Goal: Check status

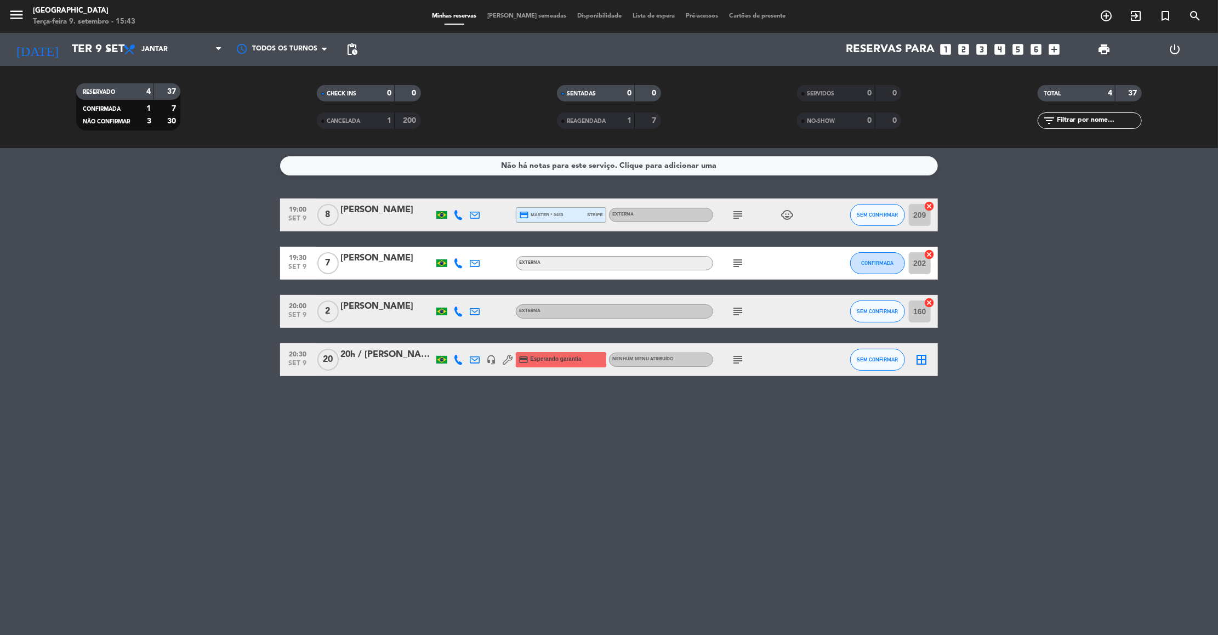
click at [220, 391] on div "Não há notas para este serviço. Clique para adicionar uma 19:00 [DATE] 8 [PERSO…" at bounding box center [609, 391] width 1218 height 487
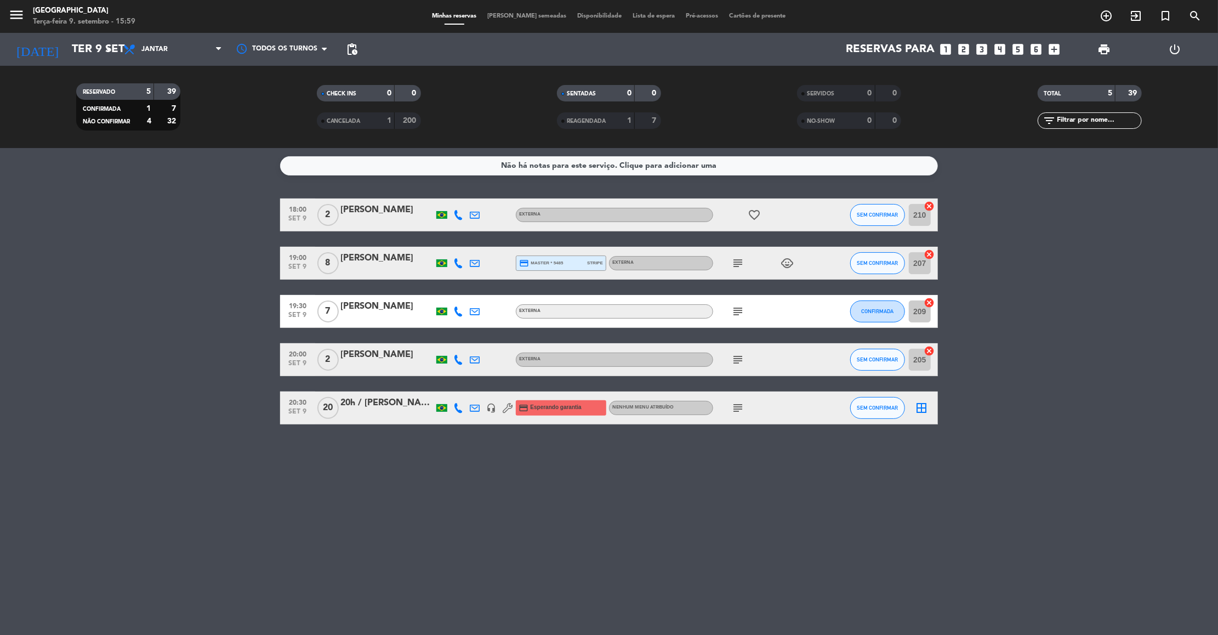
click at [66, 35] on div "[DATE] [DATE] arrow_drop_down" at bounding box center [63, 49] width 110 height 33
click at [73, 47] on input "Ter 9 set" at bounding box center [137, 49] width 143 height 24
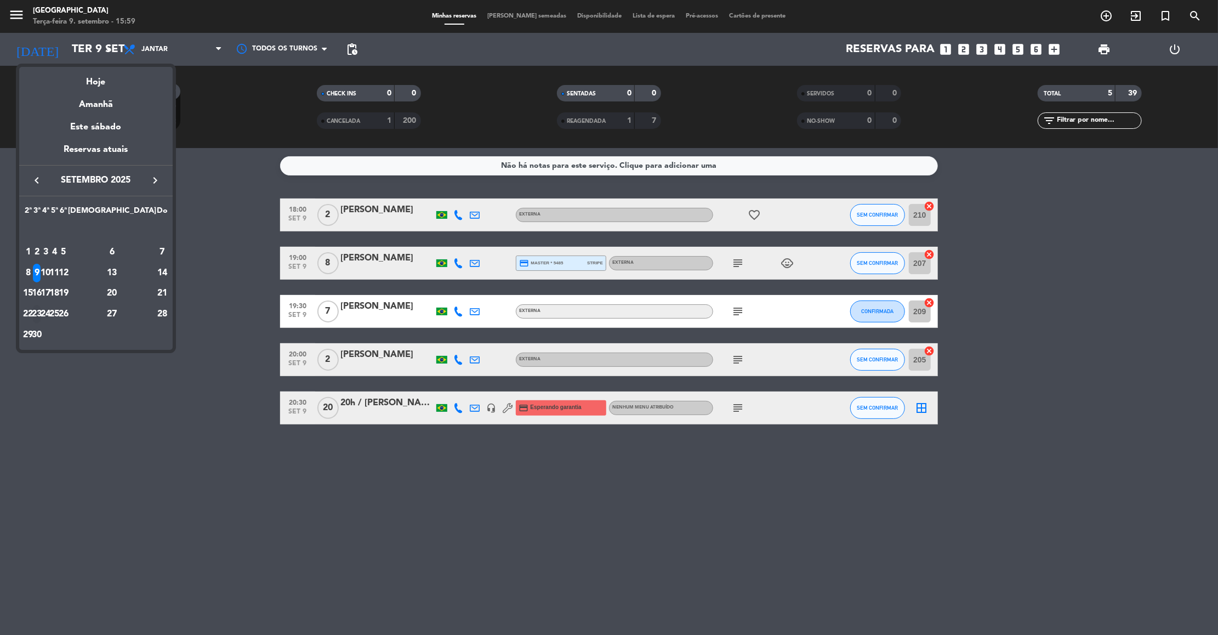
click at [41, 314] on div "23" at bounding box center [37, 314] width 8 height 19
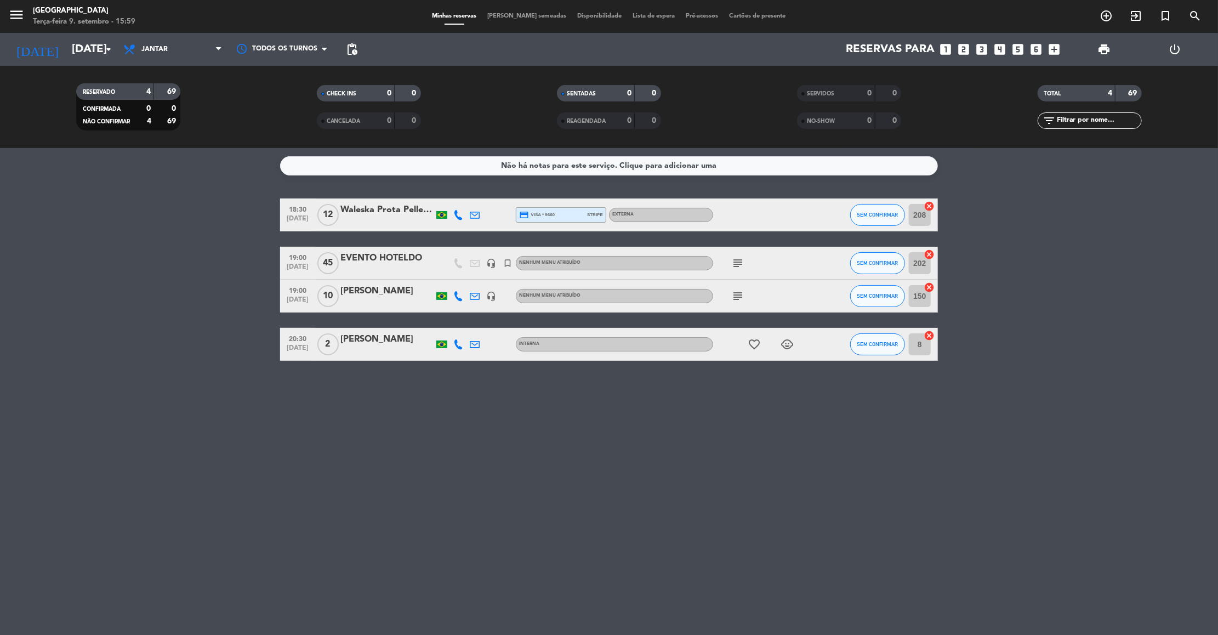
click at [737, 263] on icon "subject" at bounding box center [737, 263] width 13 height 13
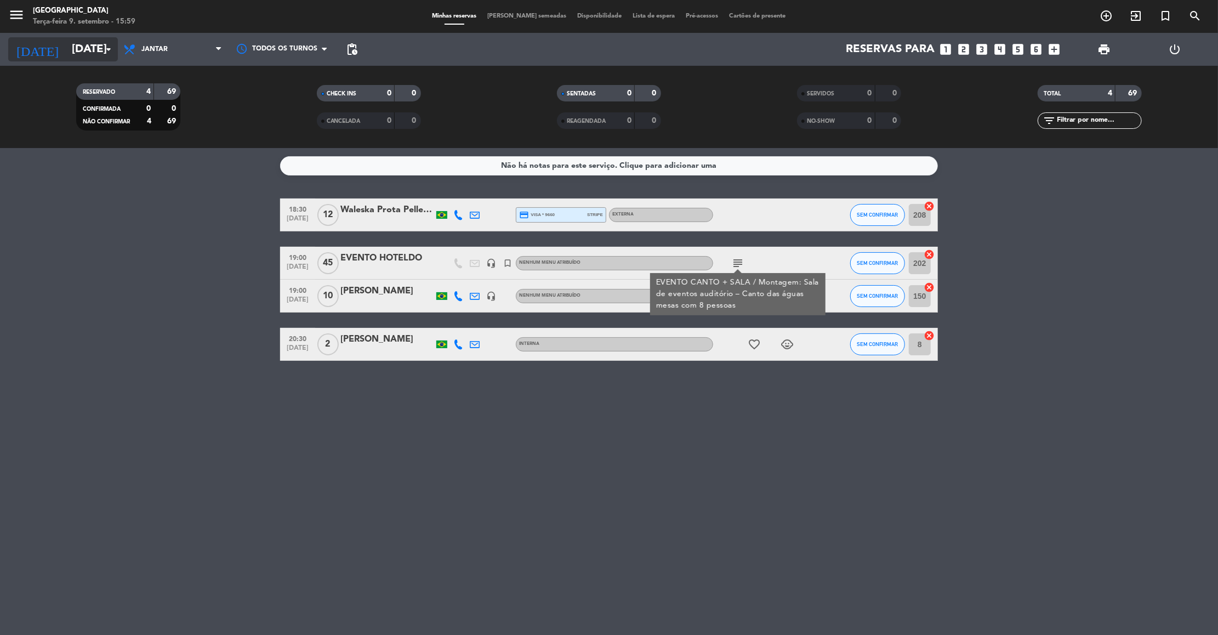
click at [87, 46] on input "[DATE]" at bounding box center [137, 49] width 143 height 24
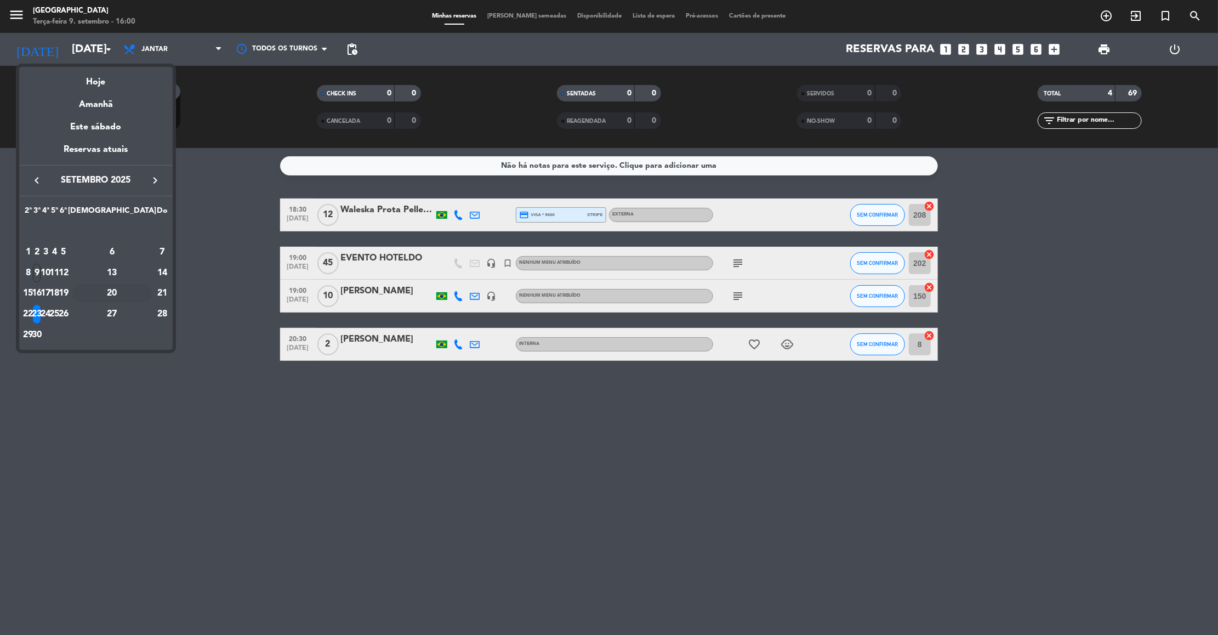
click at [138, 297] on div "20" at bounding box center [112, 293] width 80 height 19
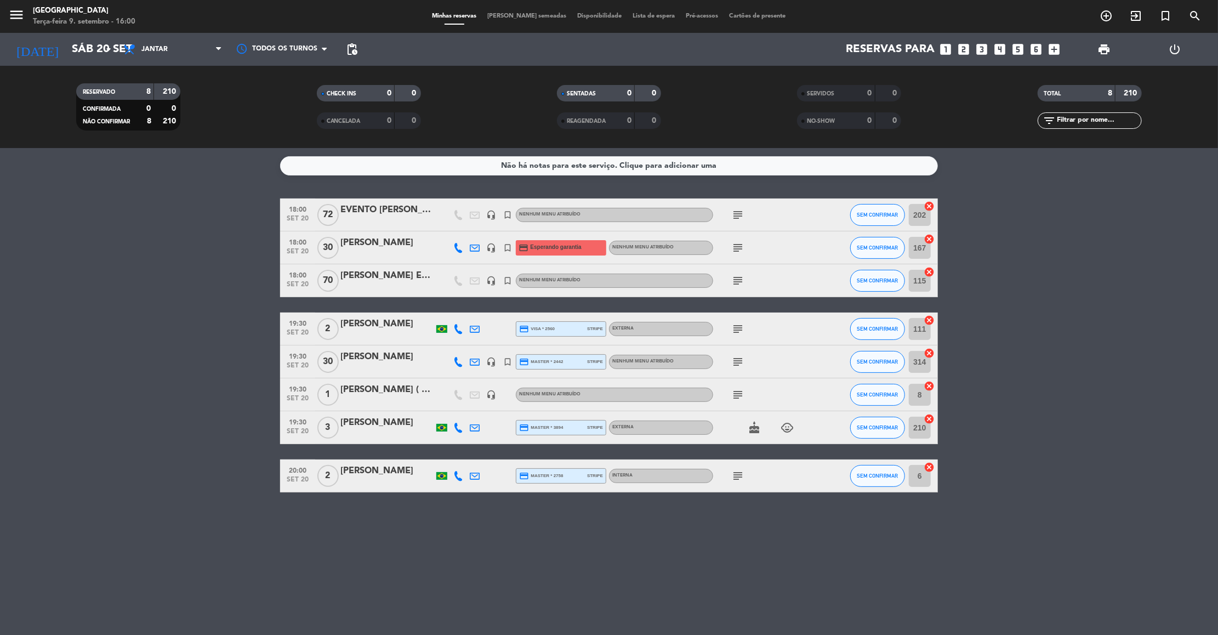
click at [740, 213] on icon "subject" at bounding box center [737, 214] width 13 height 13
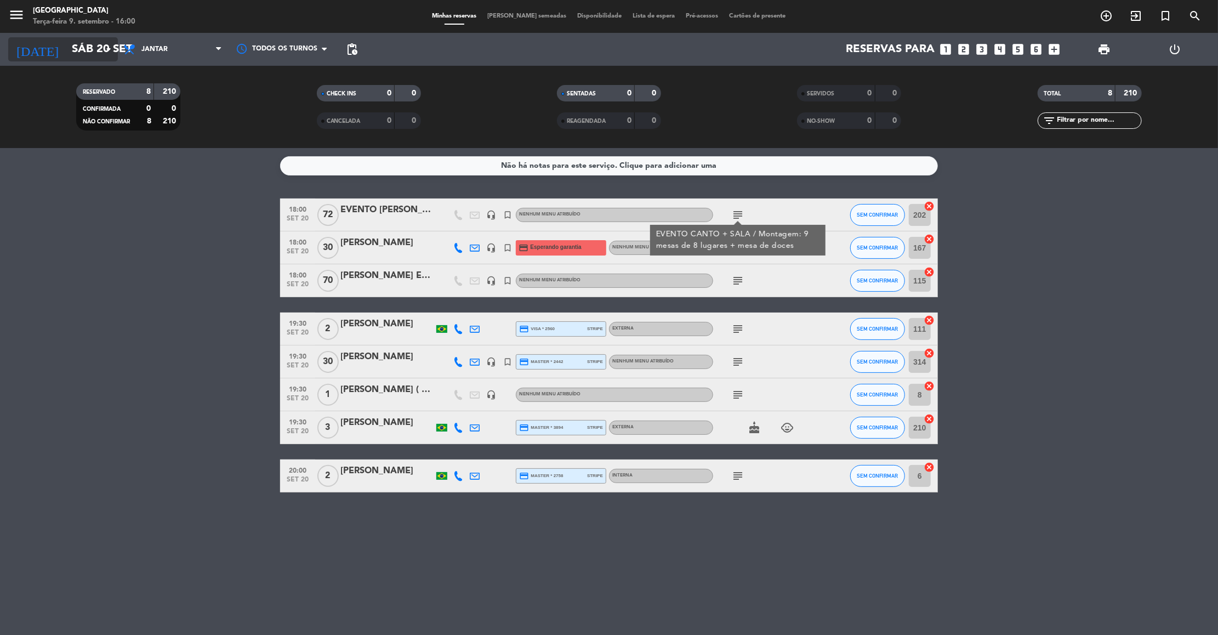
click at [66, 56] on input "Sáb 20 set" at bounding box center [137, 49] width 143 height 24
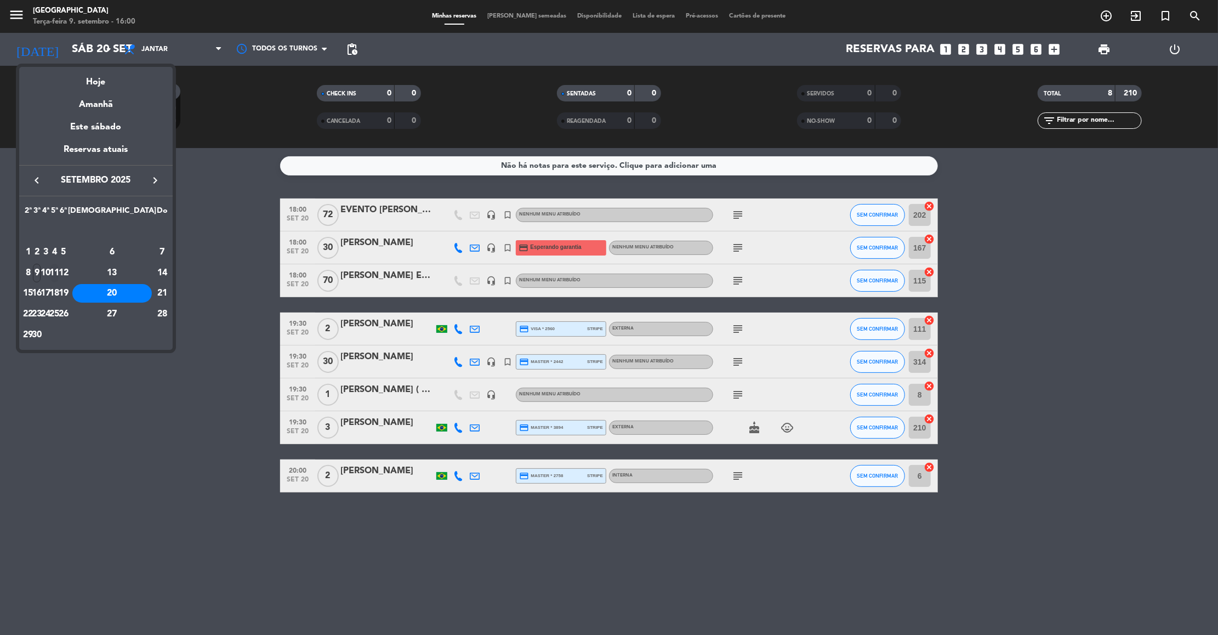
click at [59, 272] on div "11" at bounding box center [54, 273] width 8 height 19
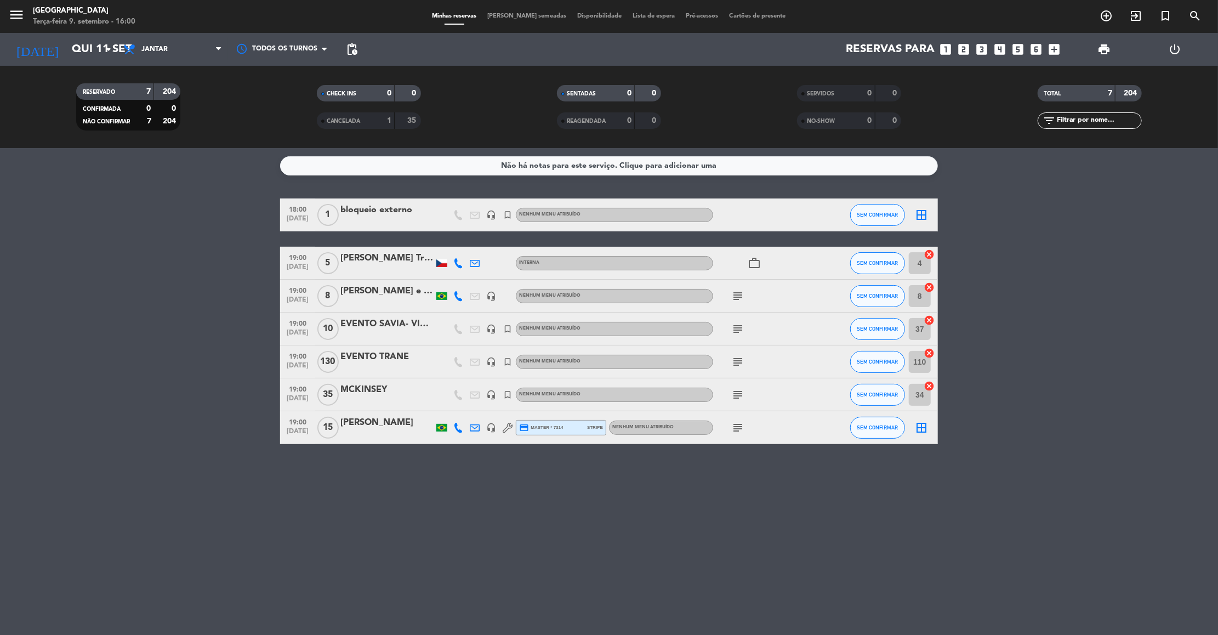
click at [403, 323] on div "EVENTO SAVIA- VINHOS CARMEM" at bounding box center [387, 324] width 93 height 14
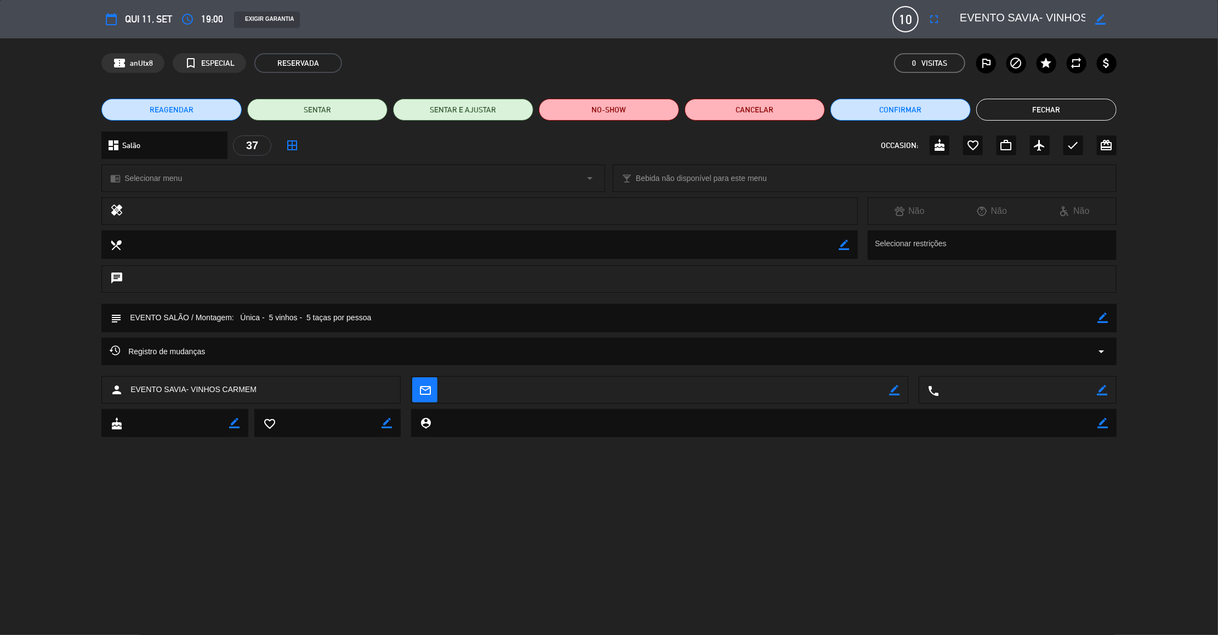
click at [1020, 118] on button "Fechar" at bounding box center [1047, 110] width 140 height 22
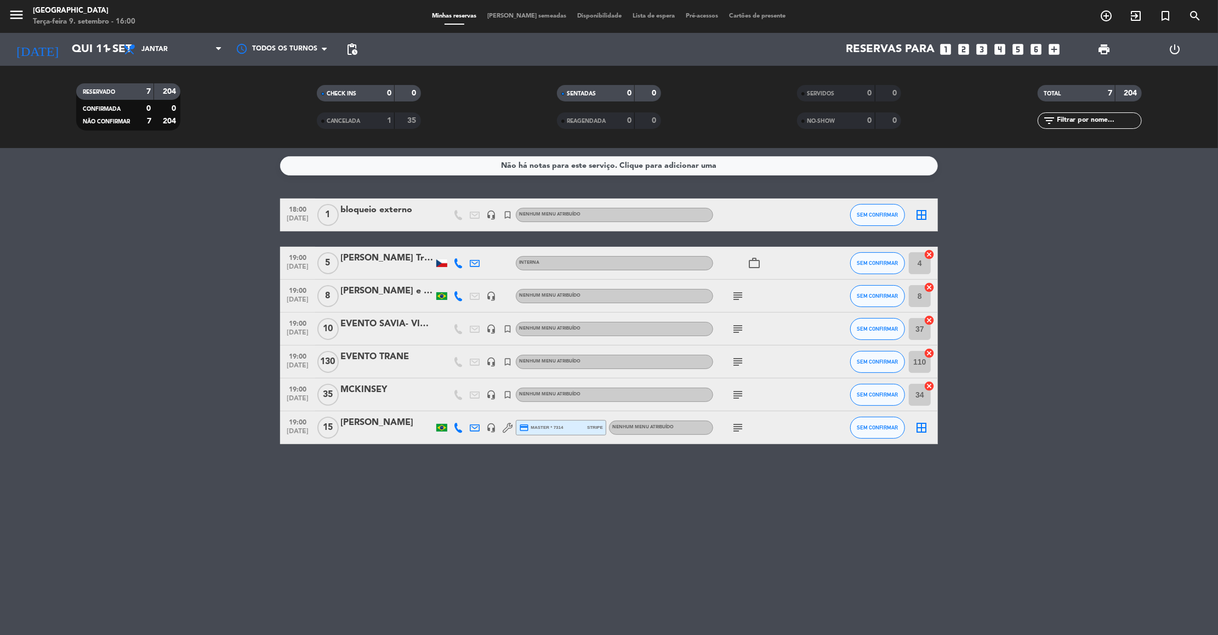
click at [737, 325] on icon "subject" at bounding box center [737, 328] width 13 height 13
click at [1194, 302] on bookings-row "18:00 [DATE] 1 bloqueio externo headset_mic turned_in_not Nenhum menu atribuído…" at bounding box center [609, 321] width 1218 height 246
click at [83, 42] on input "Qui 11 set" at bounding box center [137, 49] width 143 height 24
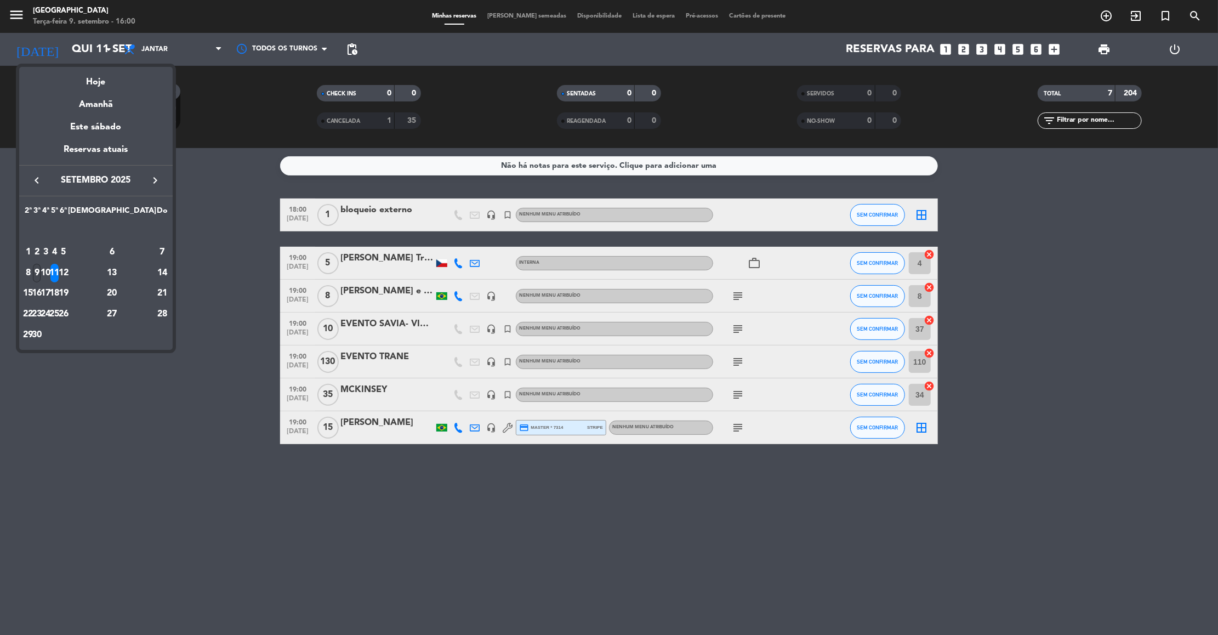
click at [41, 281] on div "9" at bounding box center [37, 273] width 8 height 19
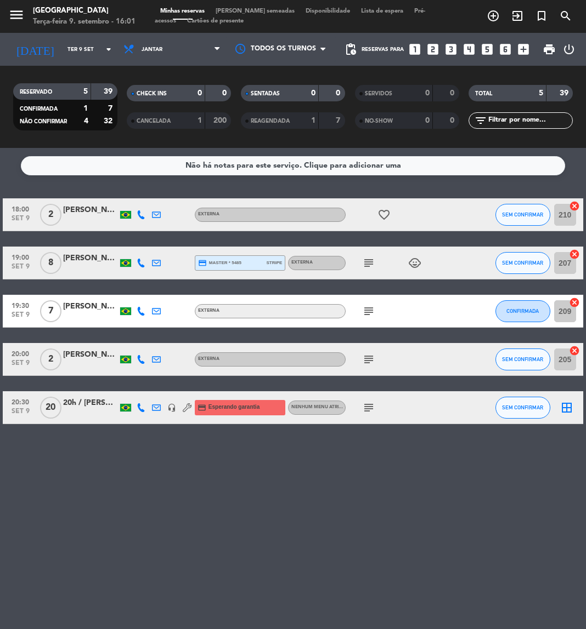
click at [58, 33] on div "[DATE] [DATE] arrow_drop_down" at bounding box center [63, 49] width 110 height 33
click at [67, 64] on div "[DATE] [DATE] arrow_drop_down" at bounding box center [63, 49] width 110 height 33
click at [97, 42] on input "Ter 9 set" at bounding box center [99, 49] width 74 height 17
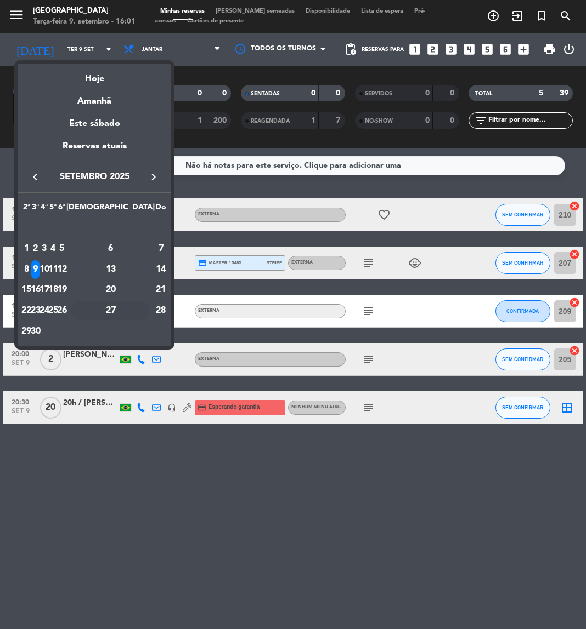
click at [134, 313] on div "27" at bounding box center [111, 311] width 80 height 19
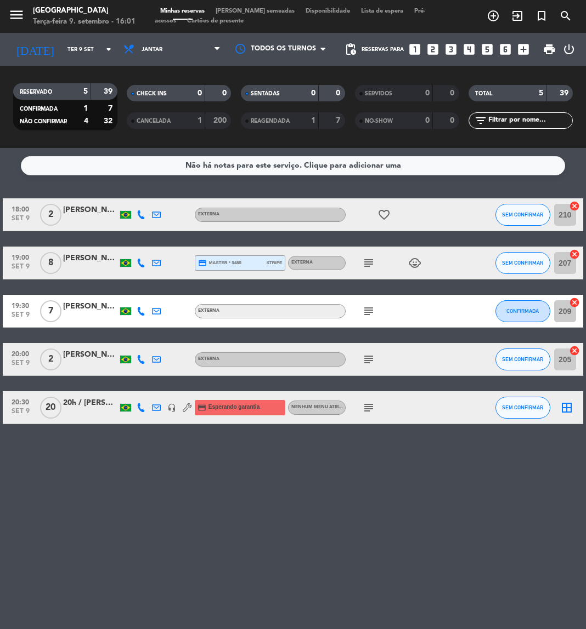
type input "Sáb 27 set"
